Goal: Task Accomplishment & Management: Manage account settings

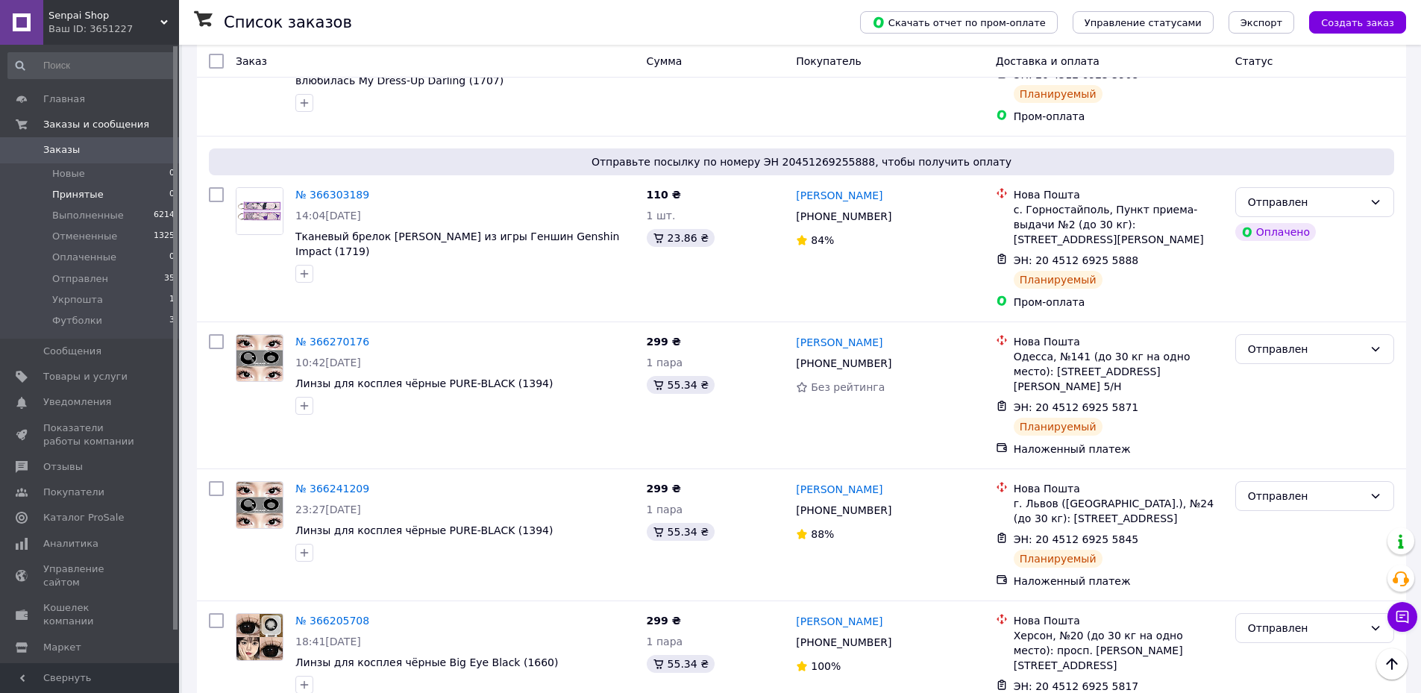
scroll to position [1052, 0]
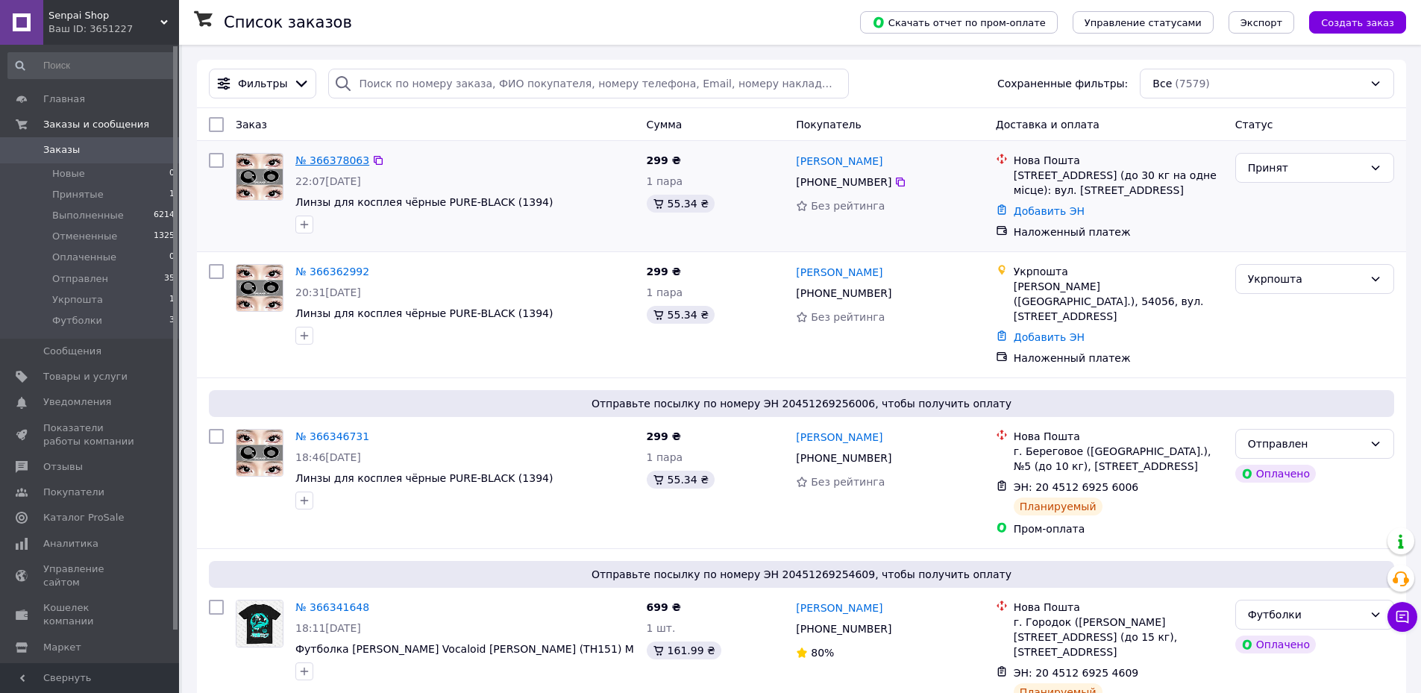
click at [326, 160] on link "№ 366378063" at bounding box center [332, 160] width 74 height 12
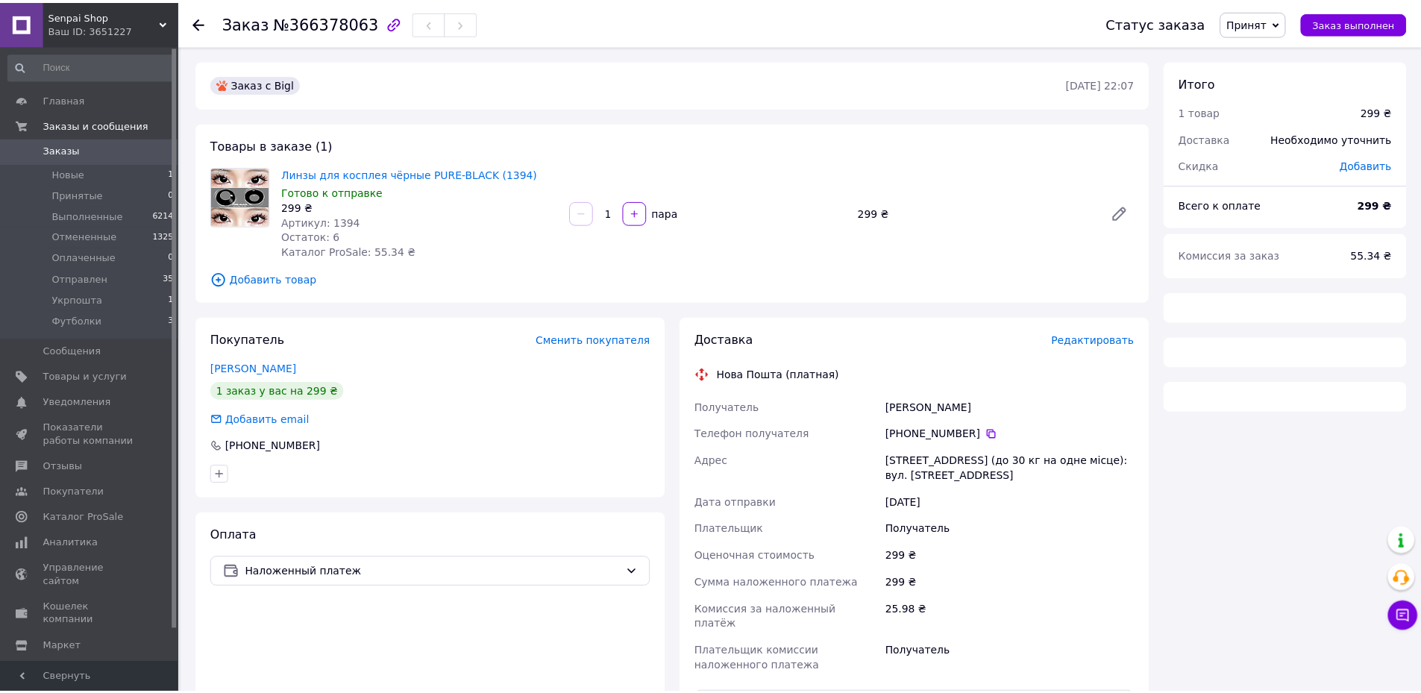
scroll to position [191, 0]
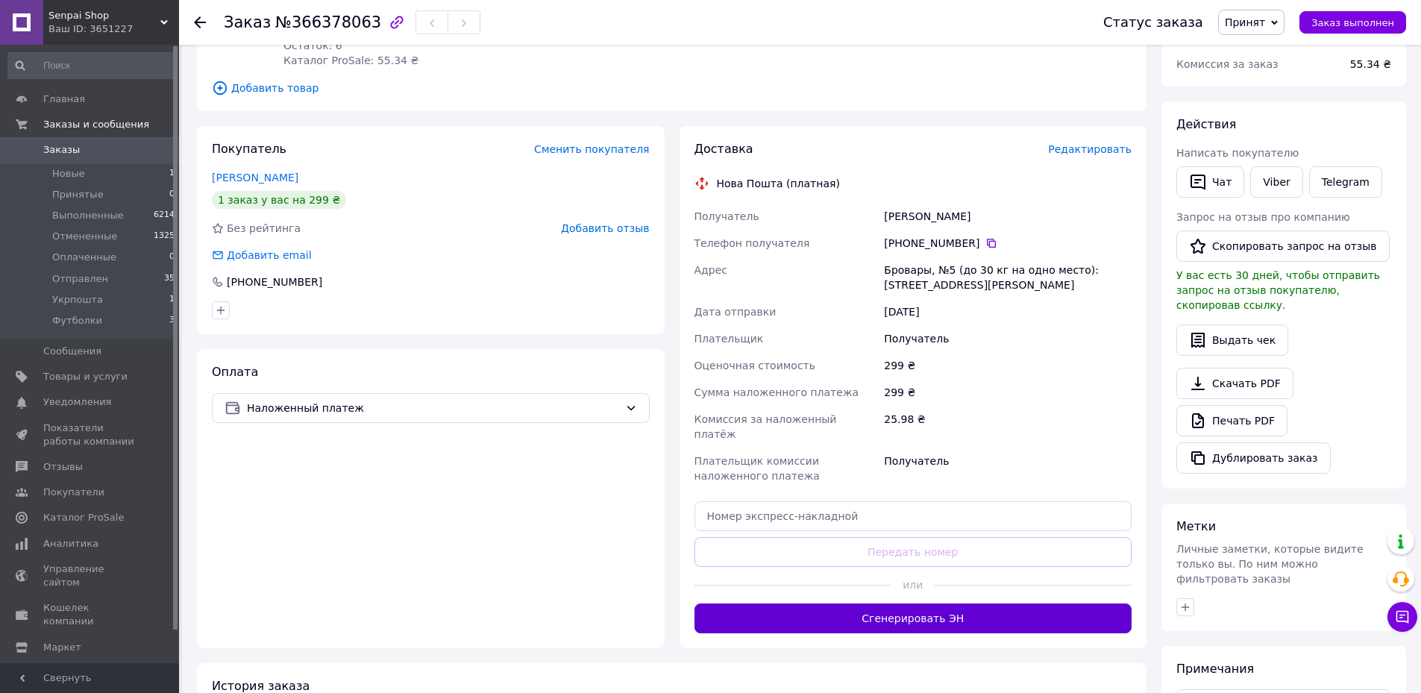
click at [890, 606] on button "Сгенерировать ЭН" at bounding box center [913, 618] width 438 height 30
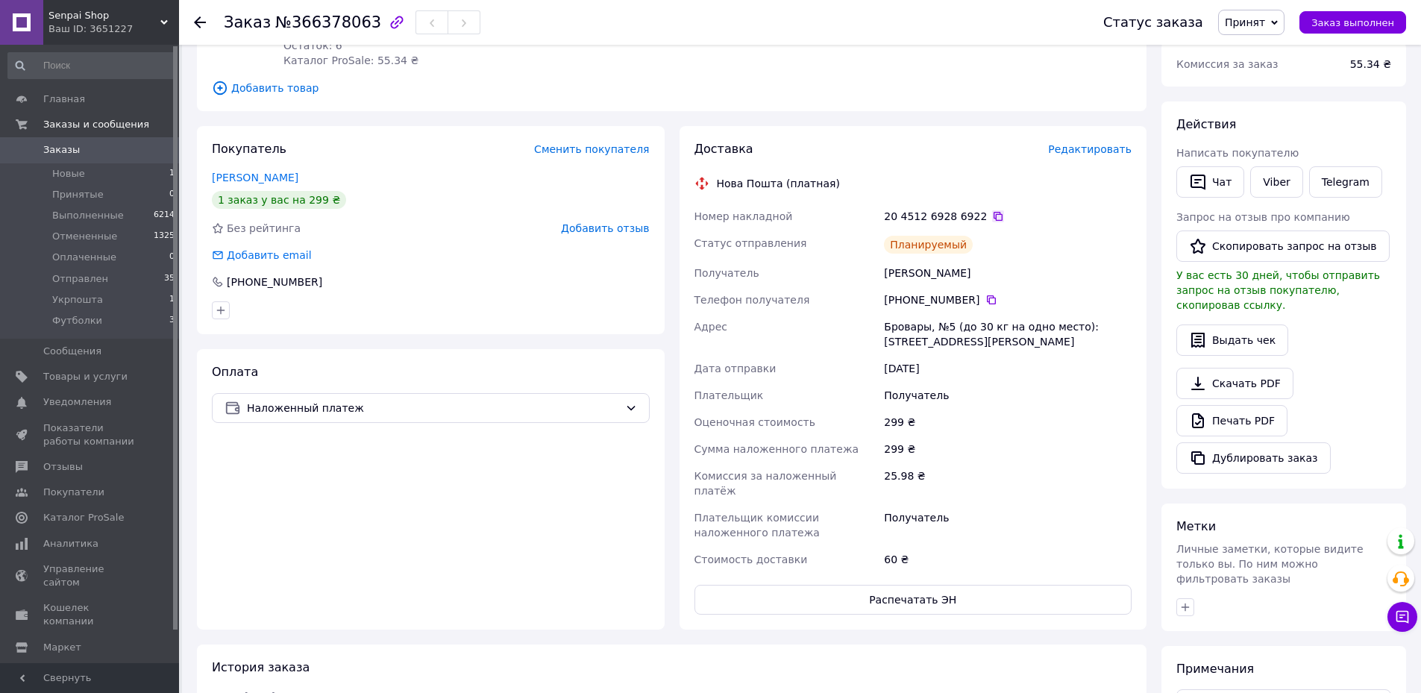
click at [994, 216] on icon at bounding box center [998, 216] width 9 height 9
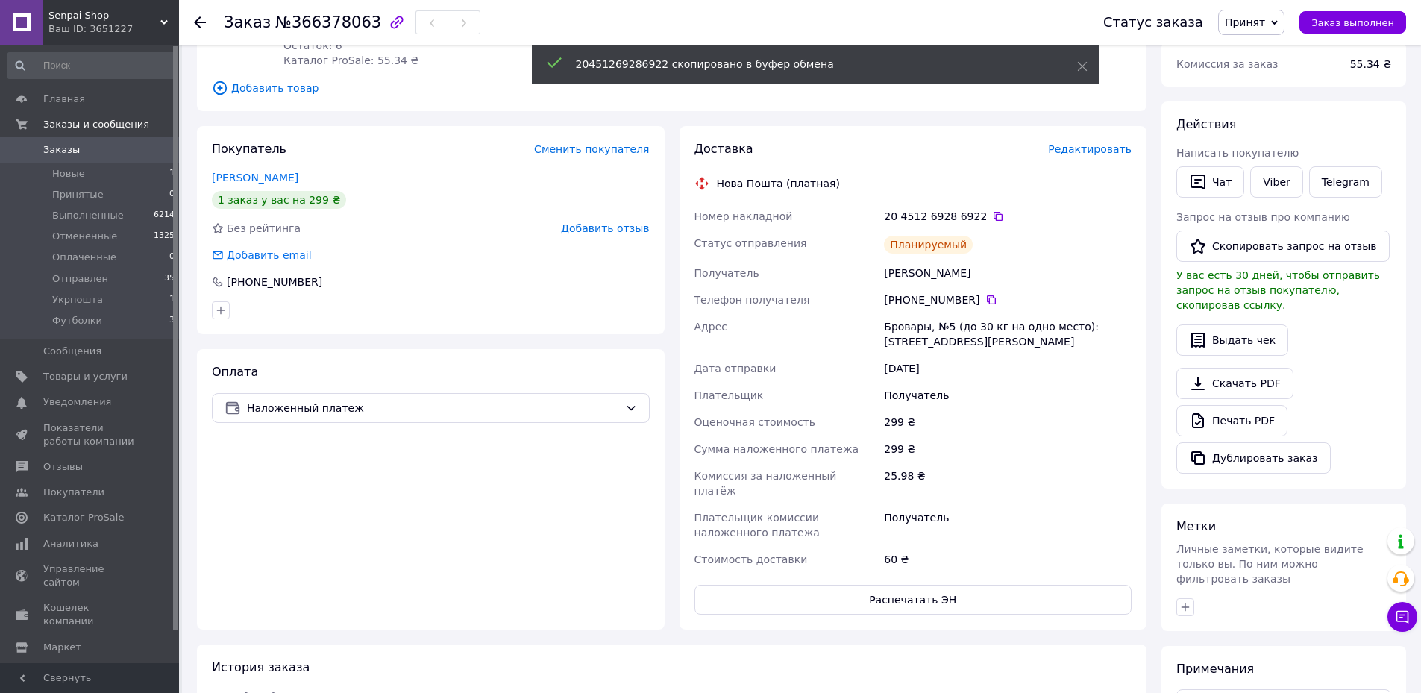
click at [1284, 28] on span "Принят" at bounding box center [1251, 22] width 66 height 25
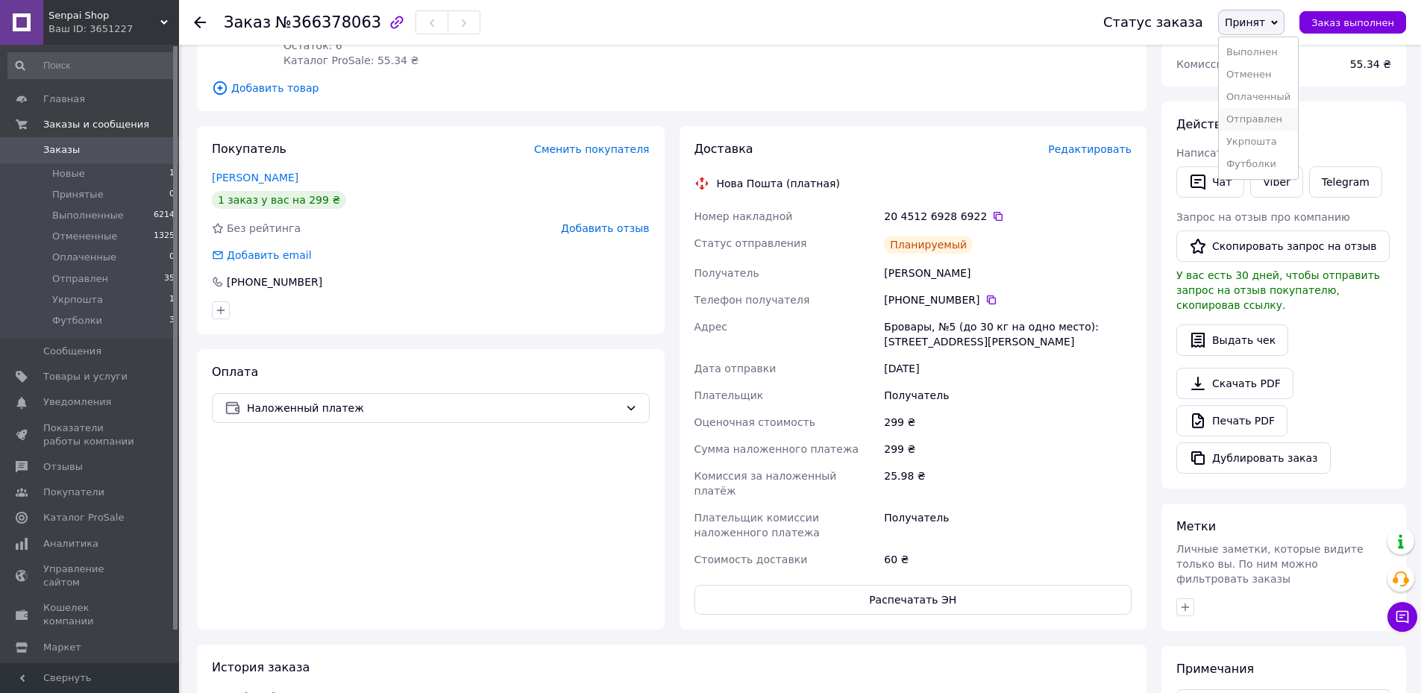
click at [1264, 113] on li "Отправлен" at bounding box center [1258, 119] width 79 height 22
